Goal: Entertainment & Leisure: Consume media (video, audio)

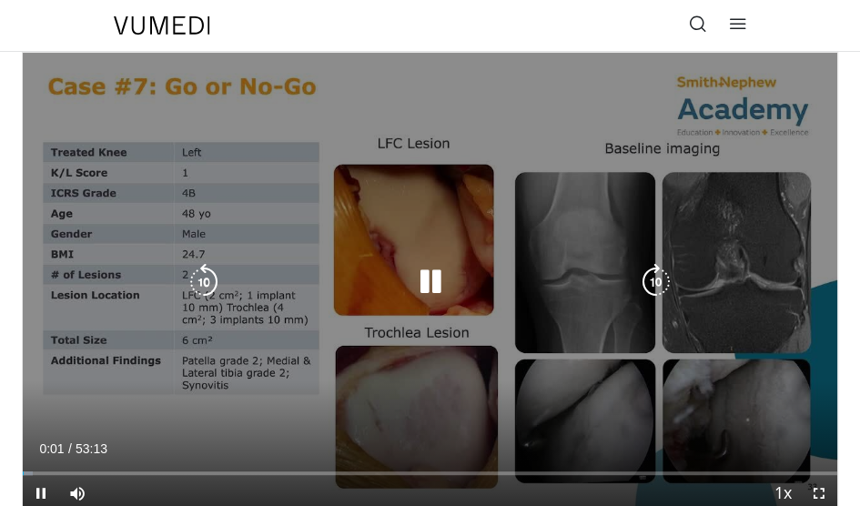
click at [434, 274] on icon "Video Player" at bounding box center [430, 282] width 36 height 36
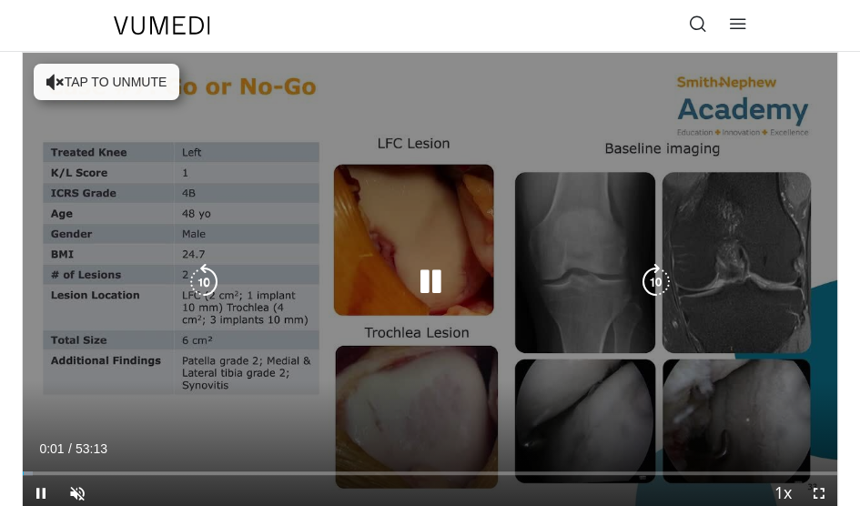
click at [434, 272] on icon "Video Player" at bounding box center [430, 282] width 36 height 36
